Goal: Information Seeking & Learning: Compare options

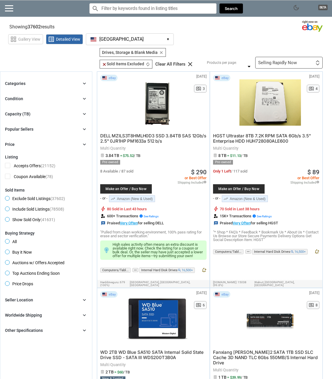
click at [86, 98] on icon "chevron_right" at bounding box center [84, 99] width 6 height 6
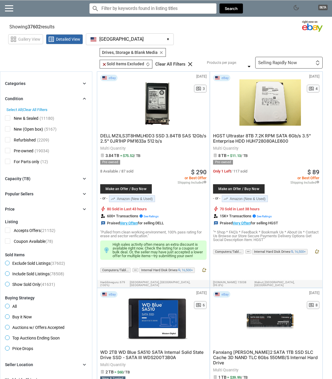
click at [85, 99] on icon "chevron_right" at bounding box center [84, 99] width 6 height 6
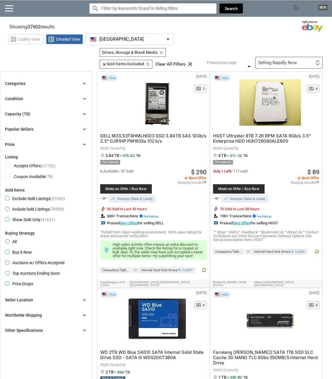
click at [86, 86] on div "Categories chevron_right" at bounding box center [46, 83] width 82 height 7
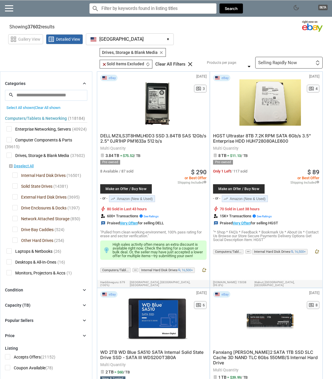
click at [15, 240] on span "Other Hard Drives" at bounding box center [32, 241] width 41 height 7
click at [16, 230] on span "Drive Bay Caddies" at bounding box center [32, 230] width 41 height 7
click at [17, 221] on span "Network Attached Storage" at bounding box center [40, 219] width 57 height 7
click at [86, 83] on icon "chevron_right" at bounding box center [84, 84] width 6 height 6
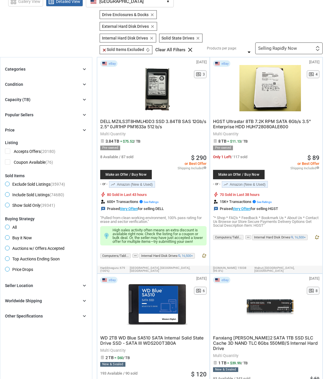
scroll to position [35, 0]
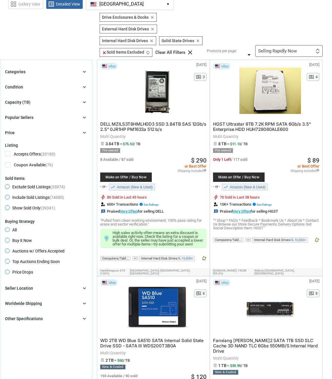
click at [84, 104] on icon "chevron_right" at bounding box center [84, 102] width 6 height 6
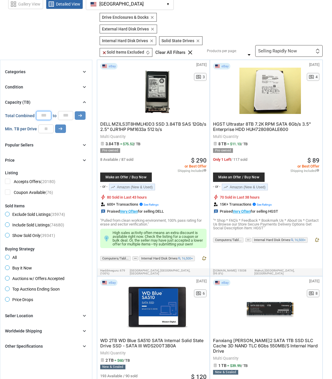
drag, startPoint x: 47, startPoint y: 116, endPoint x: 40, endPoint y: 116, distance: 7.9
click at [40, 116] on input "*" at bounding box center [43, 115] width 15 height 9
click at [47, 129] on input "number" at bounding box center [45, 129] width 15 height 9
click at [60, 129] on icon "arrow_right_alt" at bounding box center [61, 129] width 6 height 6
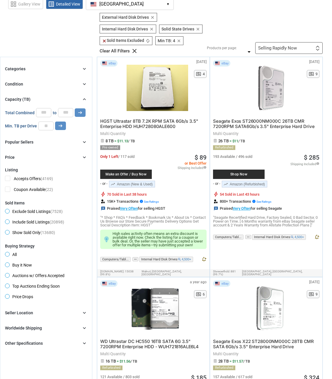
click at [316, 47] on img at bounding box center [318, 47] width 4 height 2
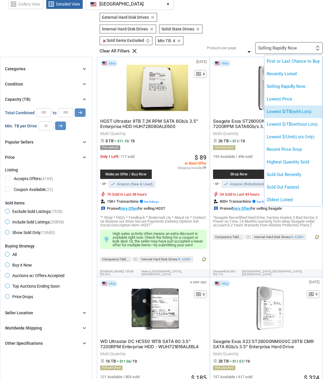
click at [307, 113] on span "(with Lots)" at bounding box center [302, 111] width 20 height 5
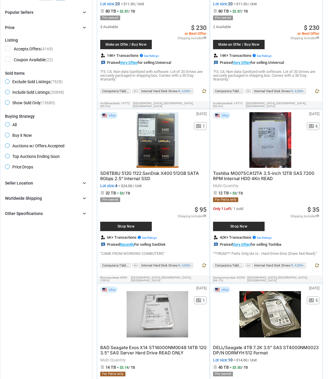
scroll to position [188, 0]
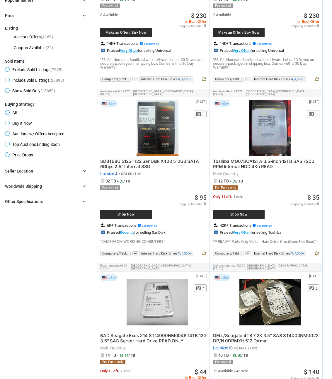
click at [267, 163] on span "Toshiba MG07SCA12TA 3.5-inch 12TB SAS 7200 RPM Internal HDD 4Kn READ" at bounding box center [263, 163] width 101 height 11
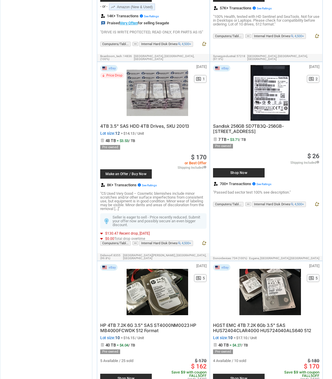
scroll to position [586, 0]
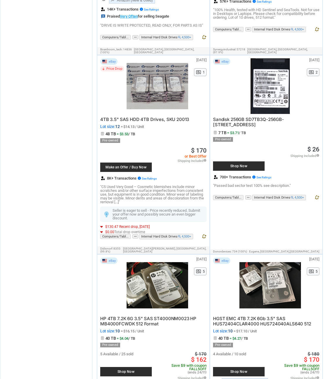
click at [167, 117] on span "4TB 3.5" SAS HDD 4TB Drives, SKU 20013" at bounding box center [144, 120] width 89 height 6
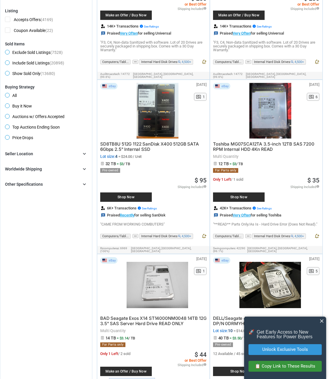
scroll to position [12, 0]
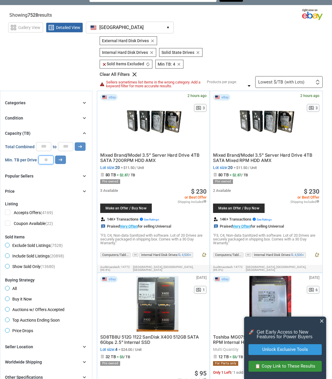
drag, startPoint x: 49, startPoint y: 159, endPoint x: 36, endPoint y: 160, distance: 12.7
click at [36, 160] on div "Min. TB per Drive * arrow_right_alt" at bounding box center [35, 160] width 61 height 9
type input "*"
click at [59, 162] on icon "arrow_right_alt" at bounding box center [61, 160] width 6 height 6
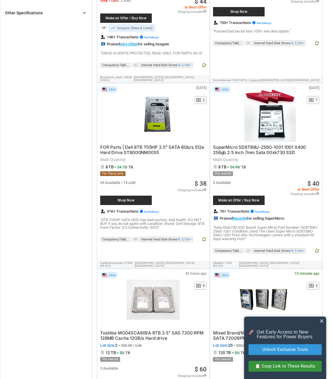
scroll to position [387, 0]
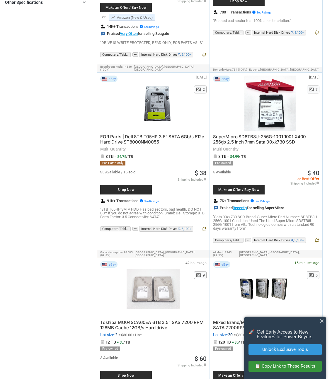
click at [153, 134] on span "FOR Parts | Dell 8TB T05HP 3.5" SATA 6Gb/s 512e Hard Drive ST8000NM0055" at bounding box center [152, 139] width 104 height 11
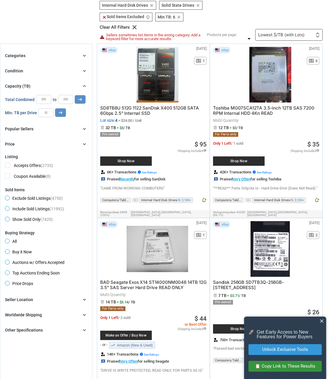
scroll to position [59, 0]
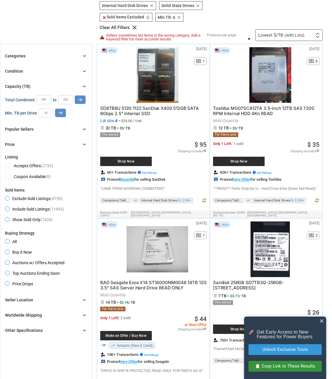
click at [82, 71] on icon "chevron_right" at bounding box center [84, 71] width 6 height 6
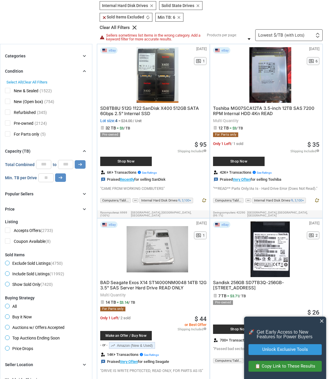
click at [9, 91] on span "New & Sealed" at bounding box center [21, 91] width 33 height 7
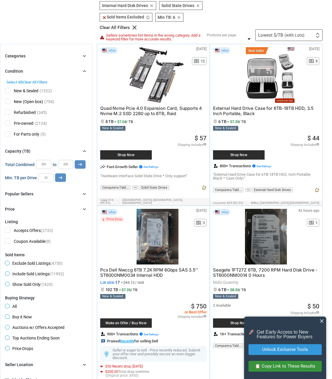
click at [8, 100] on span "New (Open box)" at bounding box center [24, 102] width 38 height 7
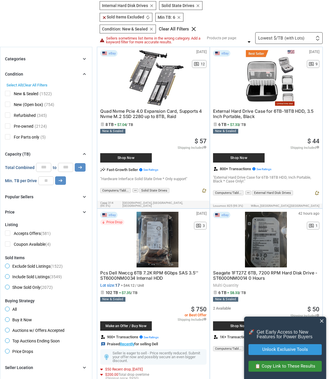
click at [8, 114] on span "Refurbished" at bounding box center [20, 116] width 31 height 7
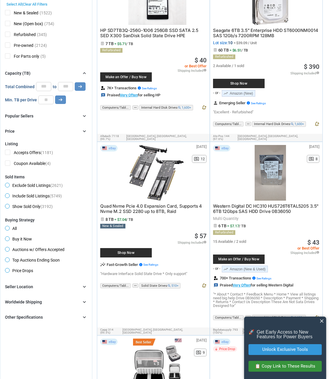
scroll to position [164, 0]
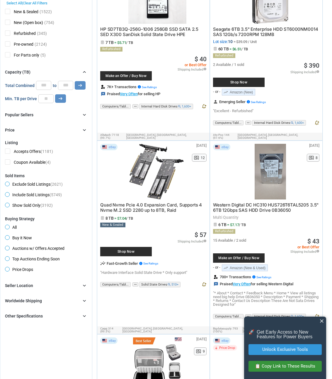
click at [168, 206] on span "Quad Nvme Pcie 4.0 Expansion Card, Supports 4 Nvme M.2 SSD 2280 up to 8TB, Raid" at bounding box center [151, 207] width 102 height 11
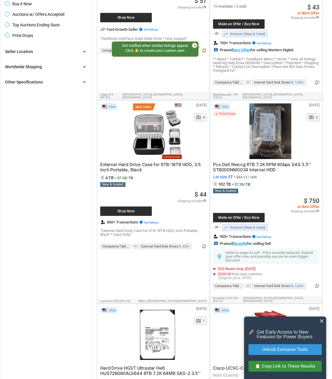
scroll to position [398, 0]
